Goal: Task Accomplishment & Management: Use online tool/utility

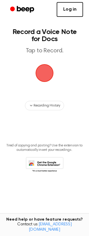
click at [67, 13] on link "Log in" at bounding box center [69, 9] width 26 height 15
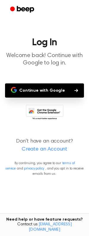
click at [47, 89] on button "Continue with Google" at bounding box center [44, 90] width 79 height 14
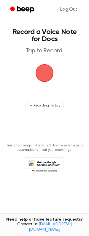
click at [49, 72] on span "button" at bounding box center [44, 73] width 17 height 17
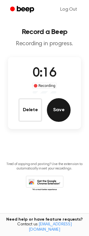
click at [54, 112] on button "Save" at bounding box center [59, 110] width 24 height 24
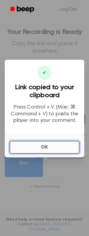
click at [47, 148] on button "OK" at bounding box center [44, 147] width 70 height 13
